Goal: Entertainment & Leisure: Consume media (video, audio)

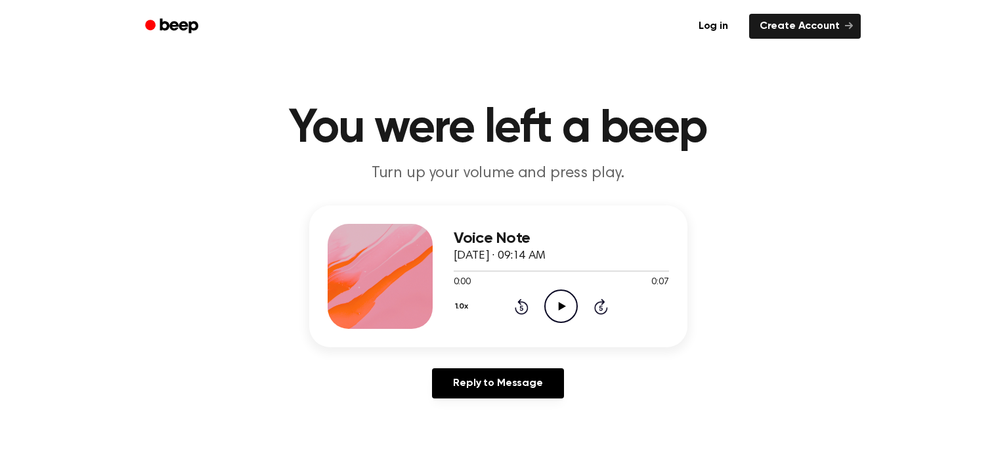
click at [547, 301] on icon "Play Audio" at bounding box center [560, 305] width 33 height 33
click at [566, 304] on icon "Play Audio" at bounding box center [560, 305] width 33 height 33
click at [568, 325] on div "Voice Note [DATE] · 09:14 AM 0:00 0:06 Your browser does not support the [objec…" at bounding box center [561, 276] width 215 height 105
click at [467, 396] on link "Reply to Message" at bounding box center [497, 383] width 131 height 30
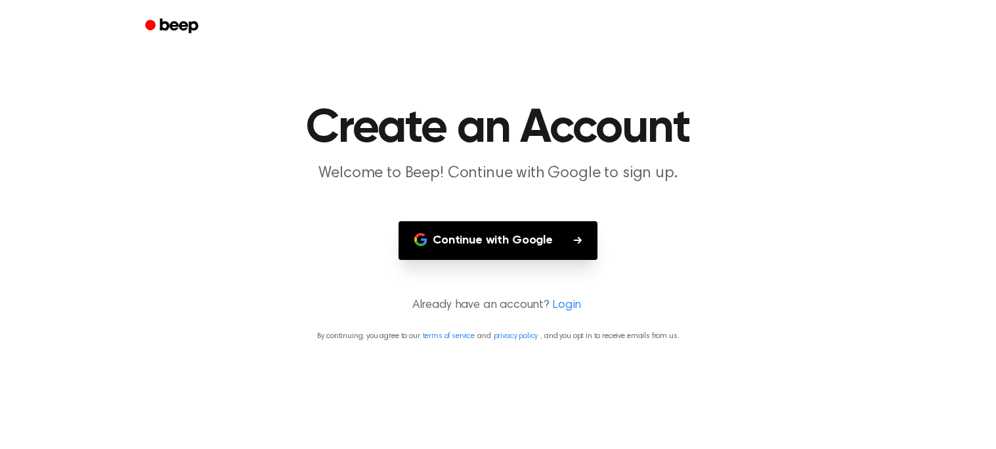
click at [156, 25] on icon "Beep" at bounding box center [173, 25] width 56 height 19
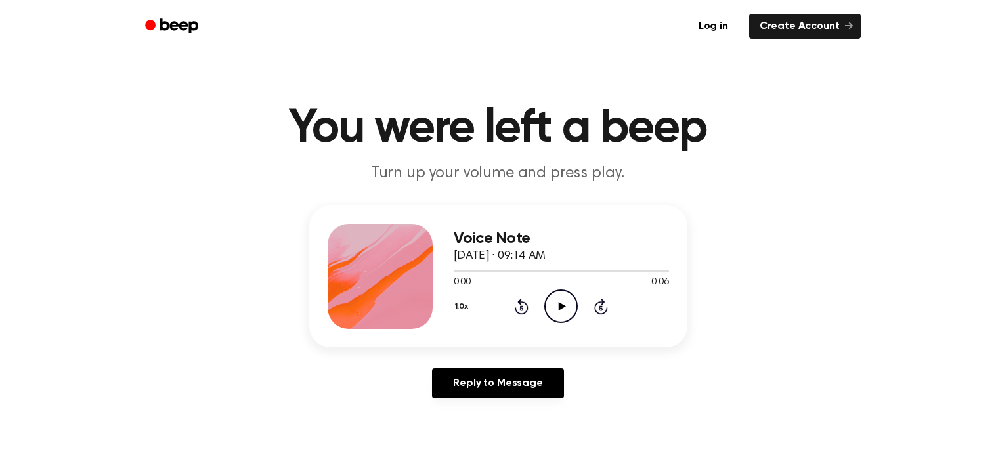
click at [548, 320] on icon "Play Audio" at bounding box center [560, 305] width 33 height 33
click at [557, 314] on icon "Play Audio" at bounding box center [560, 305] width 33 height 33
click at [568, 305] on icon "Play Audio" at bounding box center [560, 305] width 33 height 33
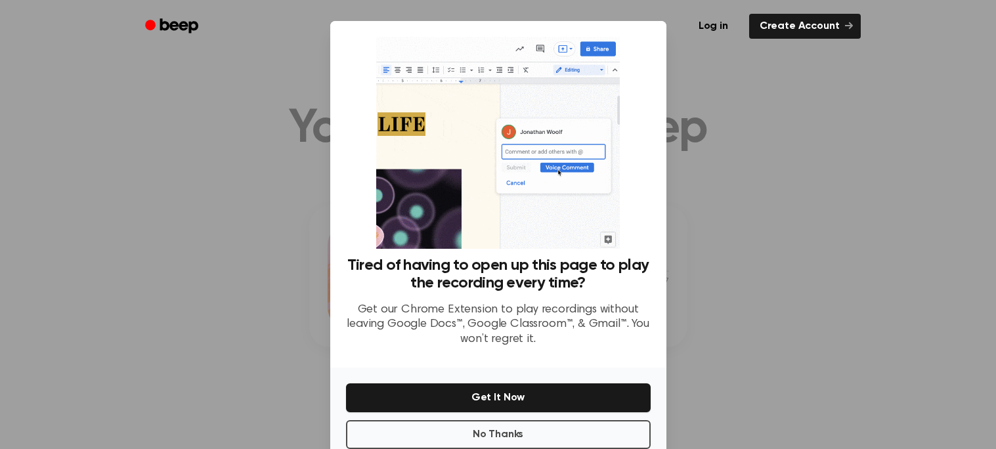
click at [863, 227] on div at bounding box center [498, 224] width 996 height 449
click at [603, 440] on button "No Thanks" at bounding box center [498, 434] width 305 height 29
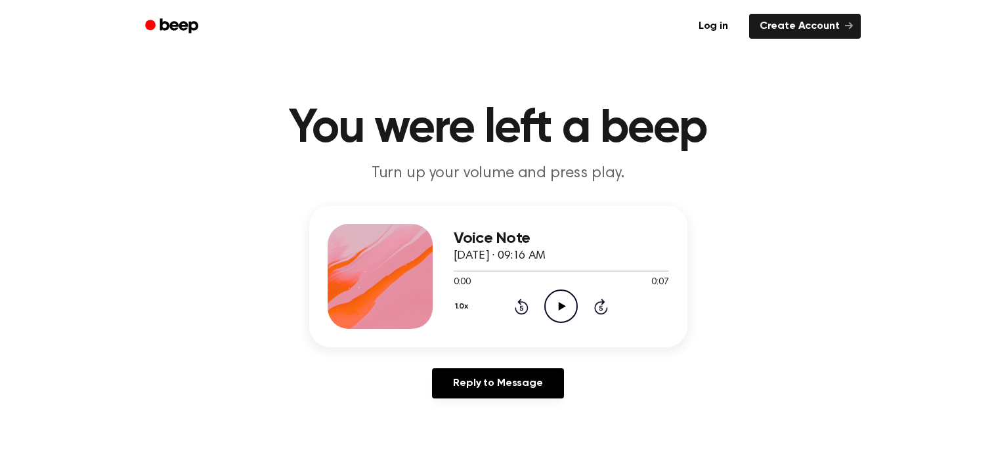
click at [564, 314] on icon "Play Audio" at bounding box center [560, 305] width 33 height 33
click at [570, 303] on icon "Play Audio" at bounding box center [560, 305] width 33 height 33
click at [575, 306] on icon "Play Audio" at bounding box center [560, 305] width 33 height 33
click at [464, 407] on div "Reply to Message" at bounding box center [498, 388] width 378 height 41
click at [564, 301] on icon "Play Audio" at bounding box center [560, 305] width 33 height 33
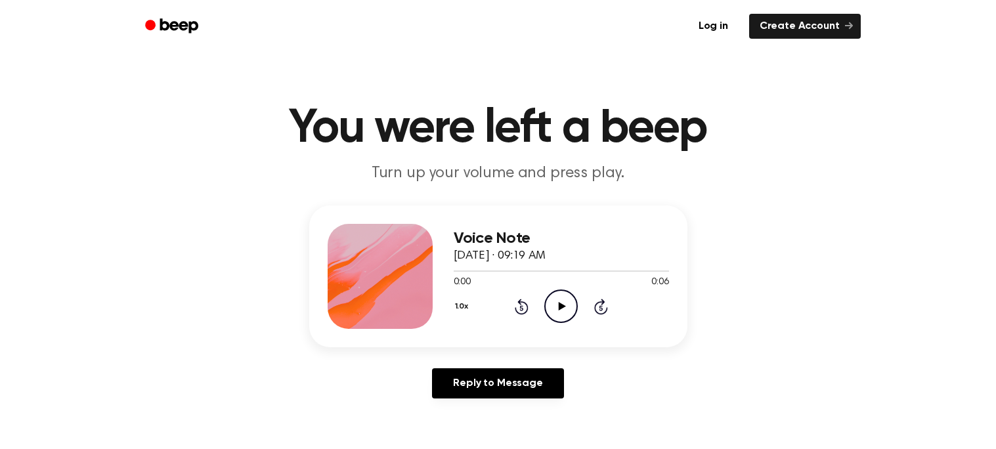
click at [558, 339] on div "Voice Note [DATE] · 09:19 AM 0:00 0:06 Your browser does not support the [objec…" at bounding box center [498, 276] width 378 height 142
click at [562, 318] on icon "Play Audio" at bounding box center [560, 305] width 33 height 33
click at [564, 301] on icon "Play Audio" at bounding box center [560, 305] width 33 height 33
click at [562, 307] on icon at bounding box center [562, 306] width 7 height 9
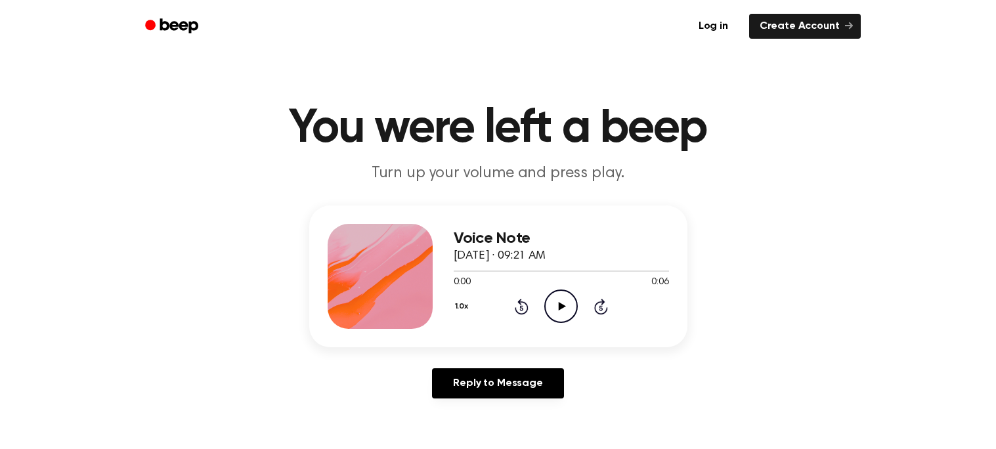
click at [578, 309] on div "1.0x Rewind 5 seconds Play Audio Skip 5 seconds" at bounding box center [561, 305] width 215 height 33
click at [552, 299] on icon "Play Audio" at bounding box center [560, 305] width 33 height 33
click at [563, 305] on icon at bounding box center [561, 306] width 6 height 9
click at [543, 319] on div "1.0x Rewind 5 seconds Play Audio Skip 5 seconds" at bounding box center [561, 305] width 215 height 33
click at [566, 299] on icon "Play Audio" at bounding box center [560, 305] width 33 height 33
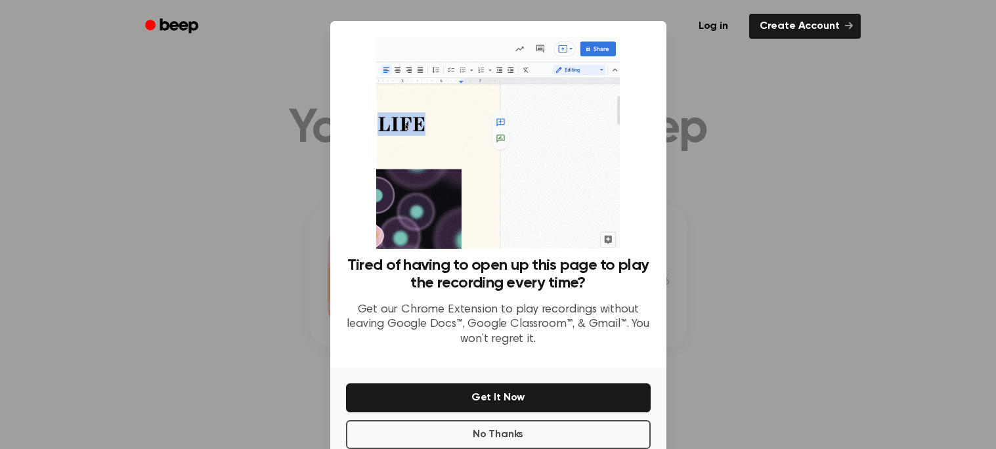
click at [196, 289] on div at bounding box center [498, 224] width 996 height 449
click at [380, 427] on button "No Thanks" at bounding box center [498, 434] width 305 height 29
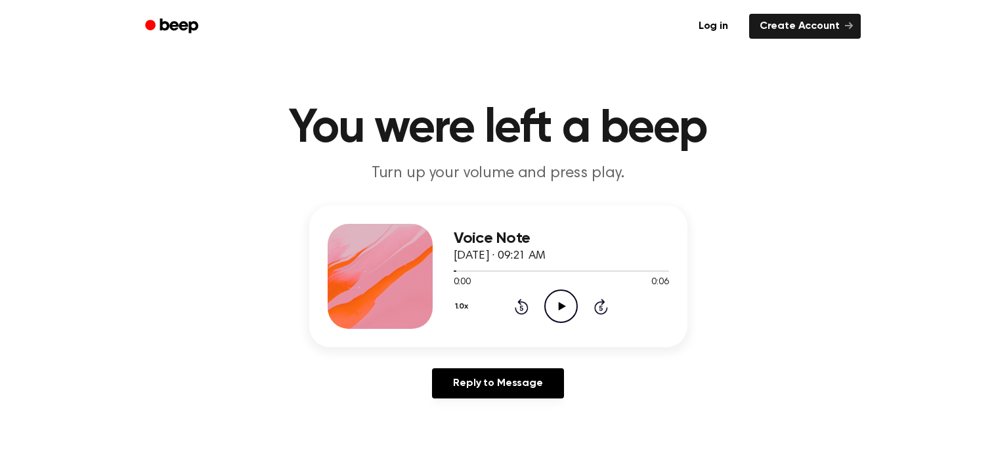
click at [551, 302] on icon "Play Audio" at bounding box center [560, 305] width 33 height 33
click at [558, 305] on icon "Play Audio" at bounding box center [560, 305] width 33 height 33
